Goal: Navigation & Orientation: Go to known website

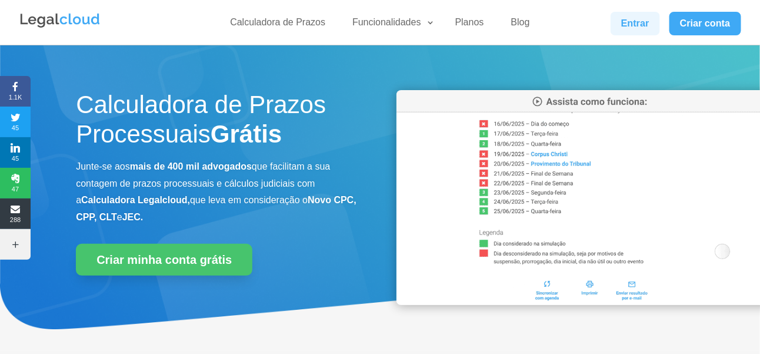
click at [651, 27] on link "Entrar" at bounding box center [635, 24] width 49 height 24
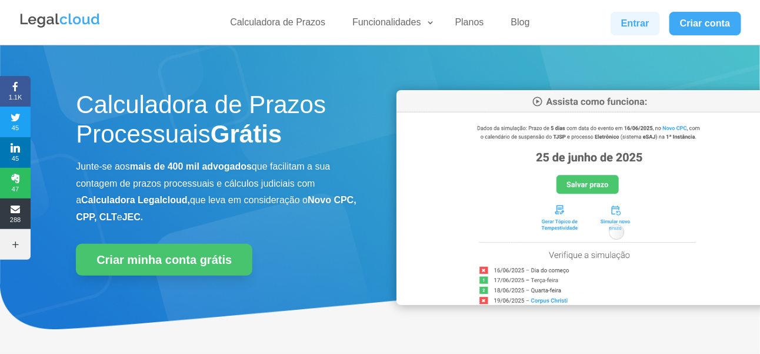
click at [659, 23] on link "Entrar" at bounding box center [635, 24] width 49 height 24
